Goal: Transaction & Acquisition: Download file/media

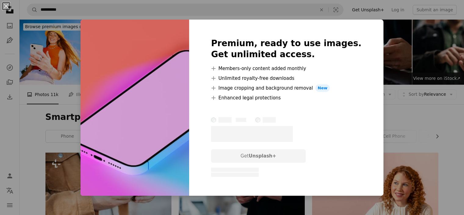
scroll to position [206, 0]
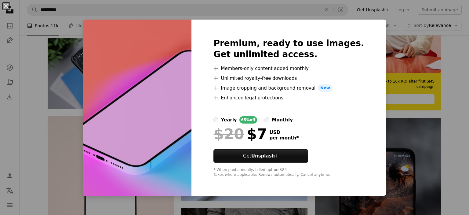
click at [381, 46] on div "An X shape Premium, ready to use images. Get unlimited access. A plus sign Memb…" at bounding box center [234, 107] width 469 height 215
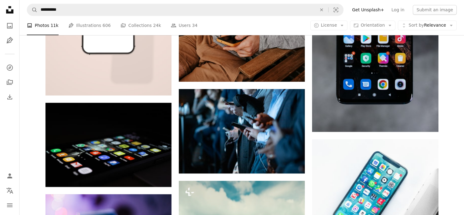
scroll to position [495, 0]
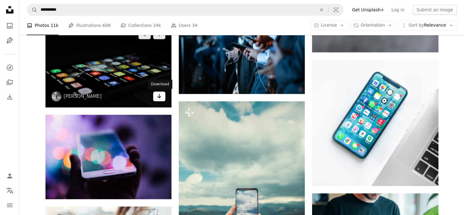
click at [160, 94] on icon "Arrow pointing down" at bounding box center [159, 95] width 5 height 7
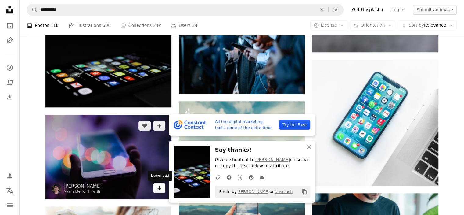
click at [162, 189] on link "Arrow pointing down" at bounding box center [159, 188] width 12 height 10
